Goal: Task Accomplishment & Management: Use online tool/utility

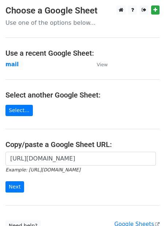
scroll to position [0, 163]
type input "https://docs.google.com/spreadsheets/d/1jLHnsz--_ZfDqRg_OH2xrkmhbGZ3izLOtmH_H2J…"
click at [11, 185] on input "Next" at bounding box center [14, 186] width 19 height 11
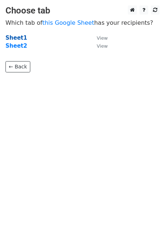
click at [17, 37] on strong "Sheet1" at bounding box center [15, 38] width 21 height 7
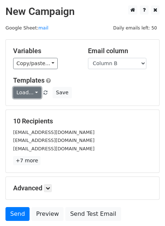
click at [32, 94] on link "Load..." at bounding box center [27, 92] width 28 height 11
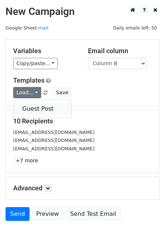
click at [36, 111] on link "Guest Post" at bounding box center [42, 109] width 58 height 12
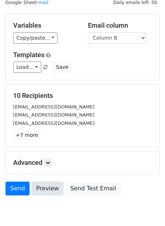
scroll to position [57, 0]
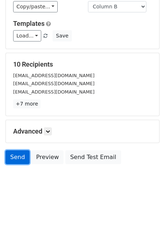
click at [20, 156] on link "Send" at bounding box center [17, 157] width 24 height 14
